Goal: Find specific page/section: Find specific page/section

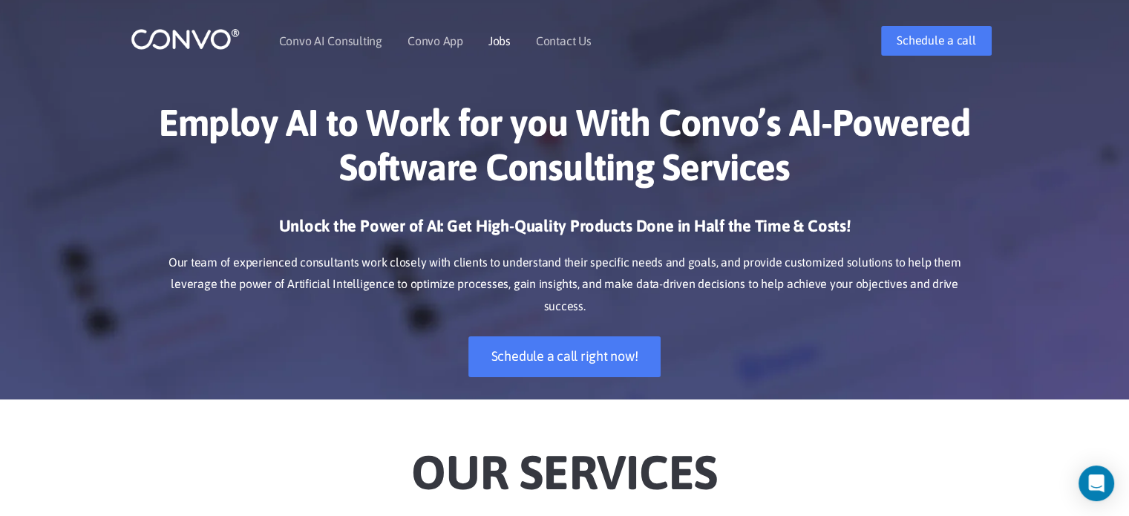
click at [491, 39] on link "Jobs" at bounding box center [499, 41] width 22 height 12
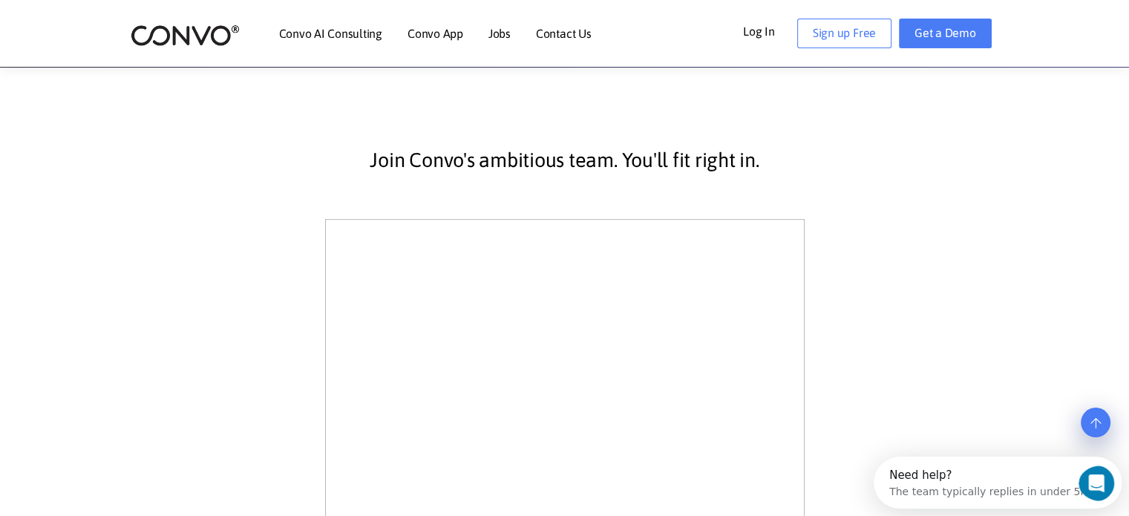
scroll to position [297, 0]
